Goal: Task Accomplishment & Management: Use online tool/utility

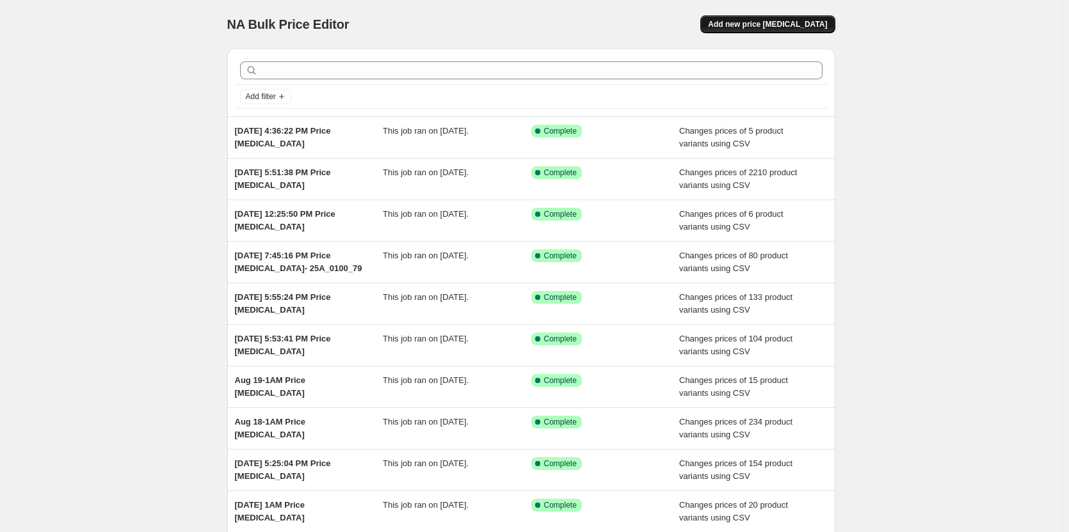
click at [816, 17] on button "Add new price [MEDICAL_DATA]" at bounding box center [767, 24] width 134 height 18
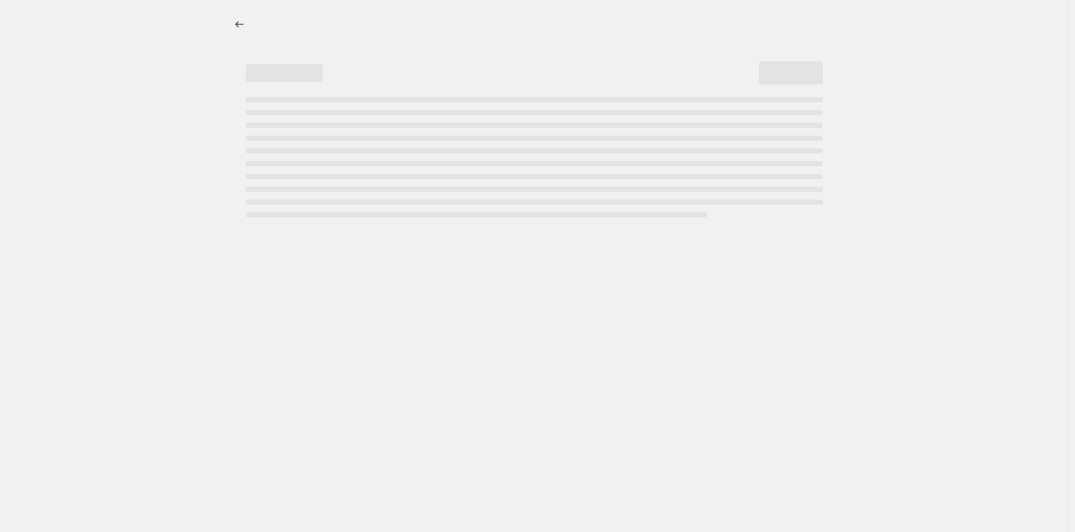
select select "percentage"
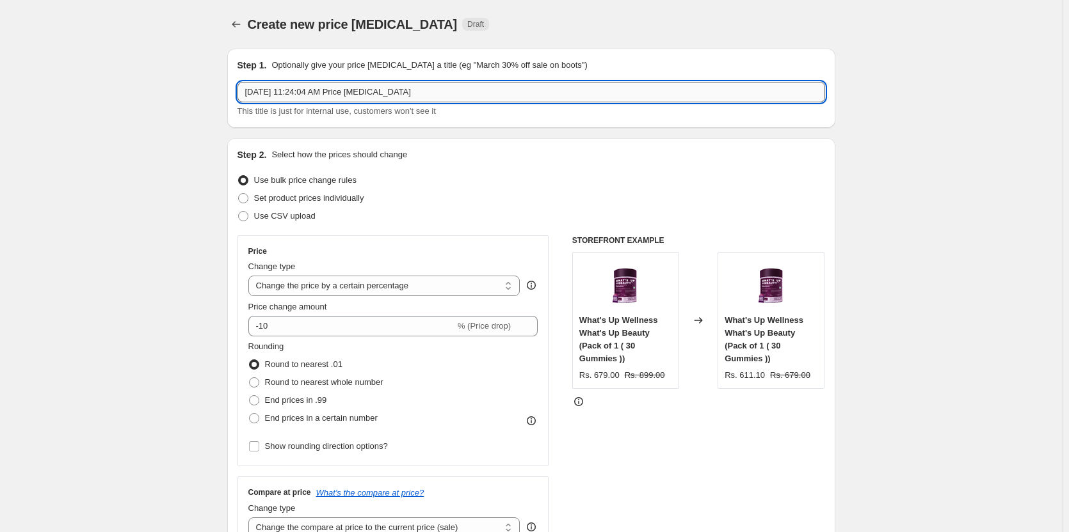
click at [427, 85] on input "[DATE] 11:24:04 AM Price [MEDICAL_DATA]" at bounding box center [531, 92] width 588 height 20
click at [284, 211] on span "Use CSV upload" at bounding box center [284, 216] width 61 height 10
click at [239, 211] on input "Use CSV upload" at bounding box center [238, 211] width 1 height 1
radio input "true"
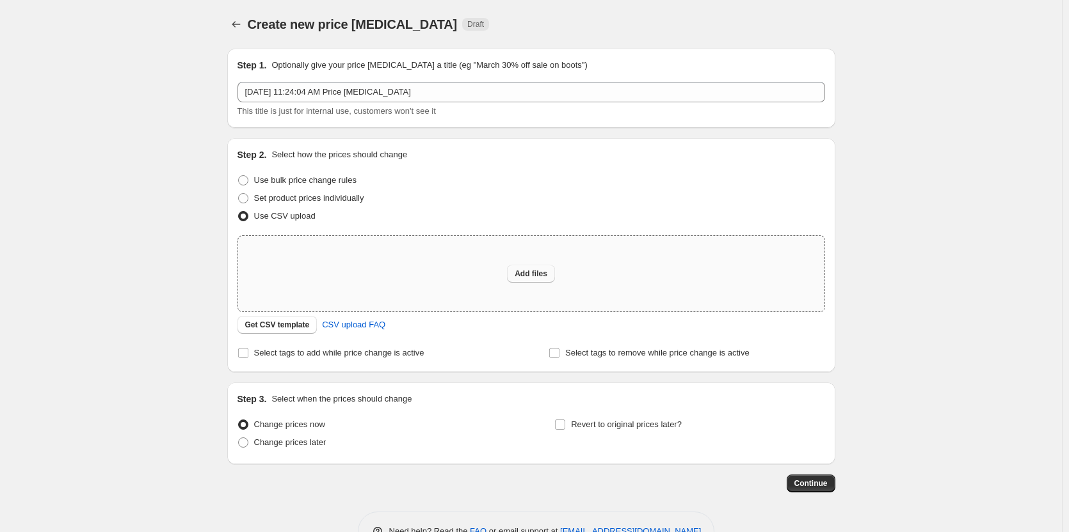
click at [554, 281] on button "Add files" at bounding box center [531, 274] width 48 height 18
type input "C:\fakepath\MRP_SP Changes - 2025 - 29A_1100_121.csv"
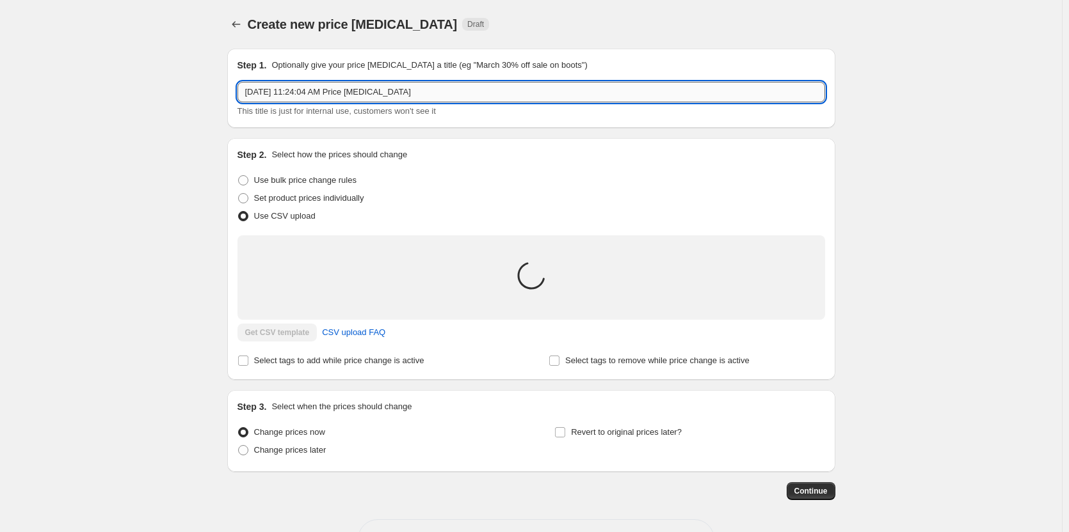
click at [461, 96] on input "[DATE] 11:24:04 AM Price [MEDICAL_DATA]" at bounding box center [531, 92] width 588 height 20
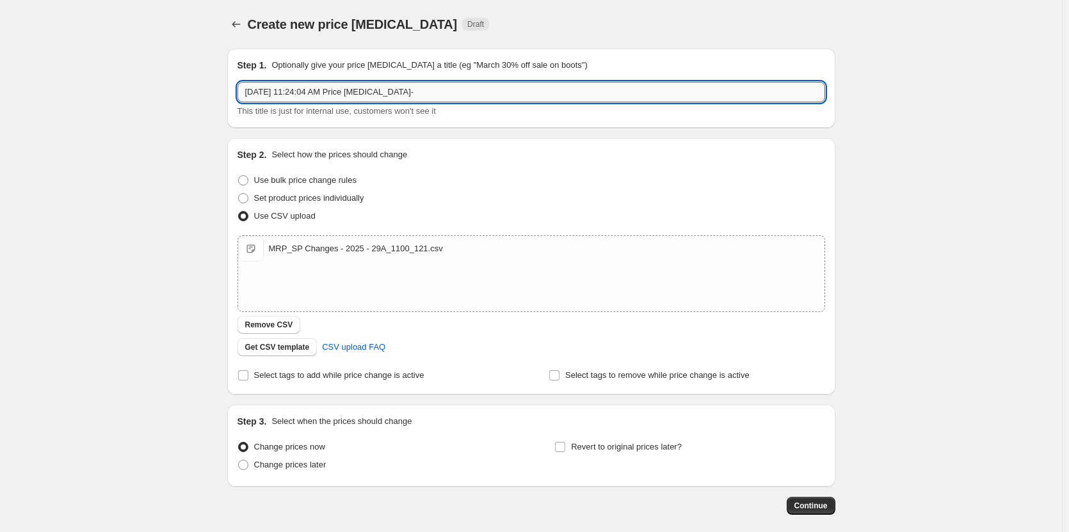
paste input "29A_1100_121"
type input "[DATE] 11:24:04 AM Price [MEDICAL_DATA]- 29A_1100_121"
click at [828, 511] on button "Continue" at bounding box center [811, 506] width 49 height 18
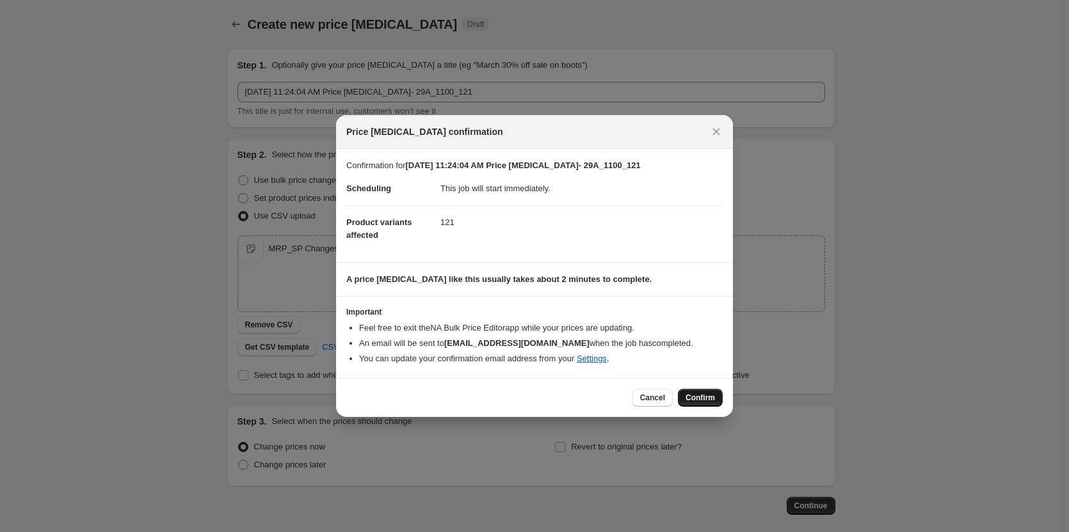
click at [708, 403] on span "Confirm" at bounding box center [699, 398] width 29 height 10
